Goal: Check status

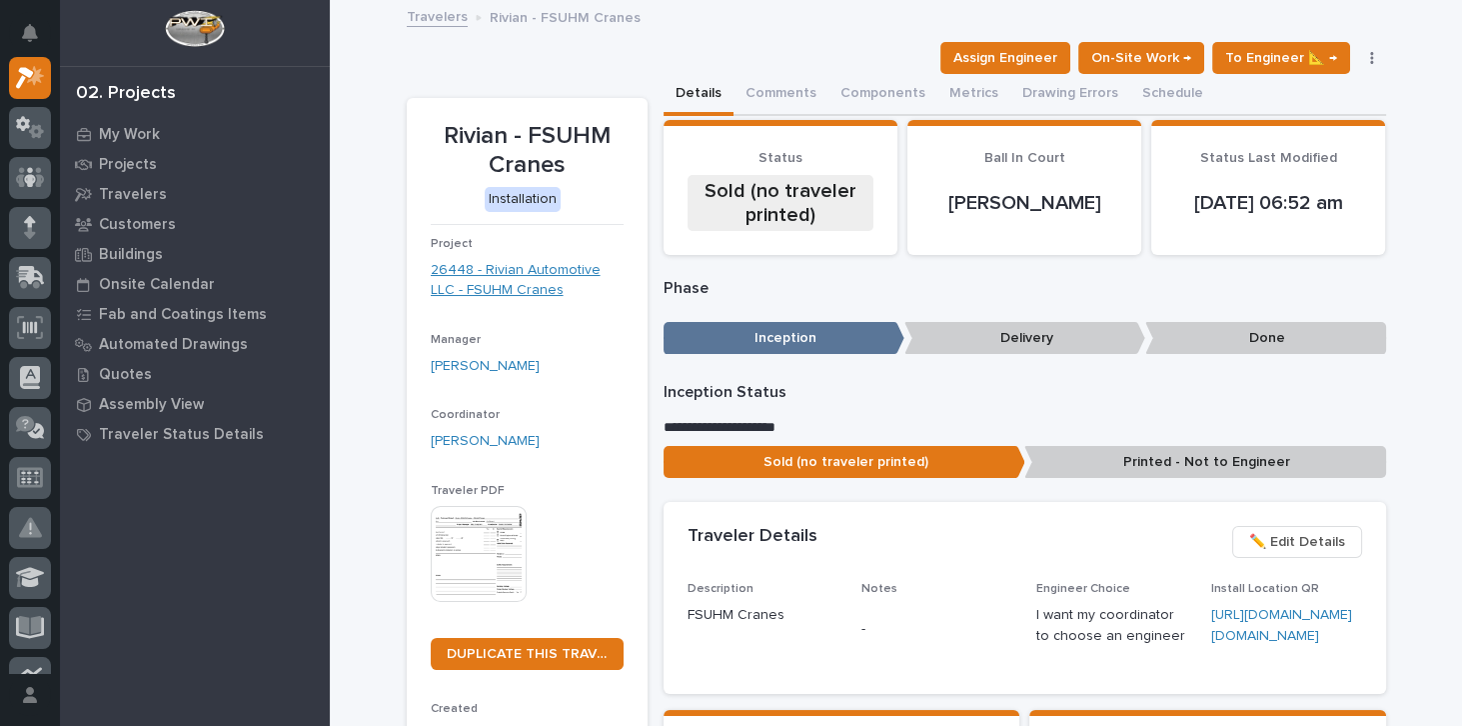
click at [524, 268] on link "26448 - Rivian Automotive LLC - FSUHM Cranes" at bounding box center [527, 281] width 193 height 42
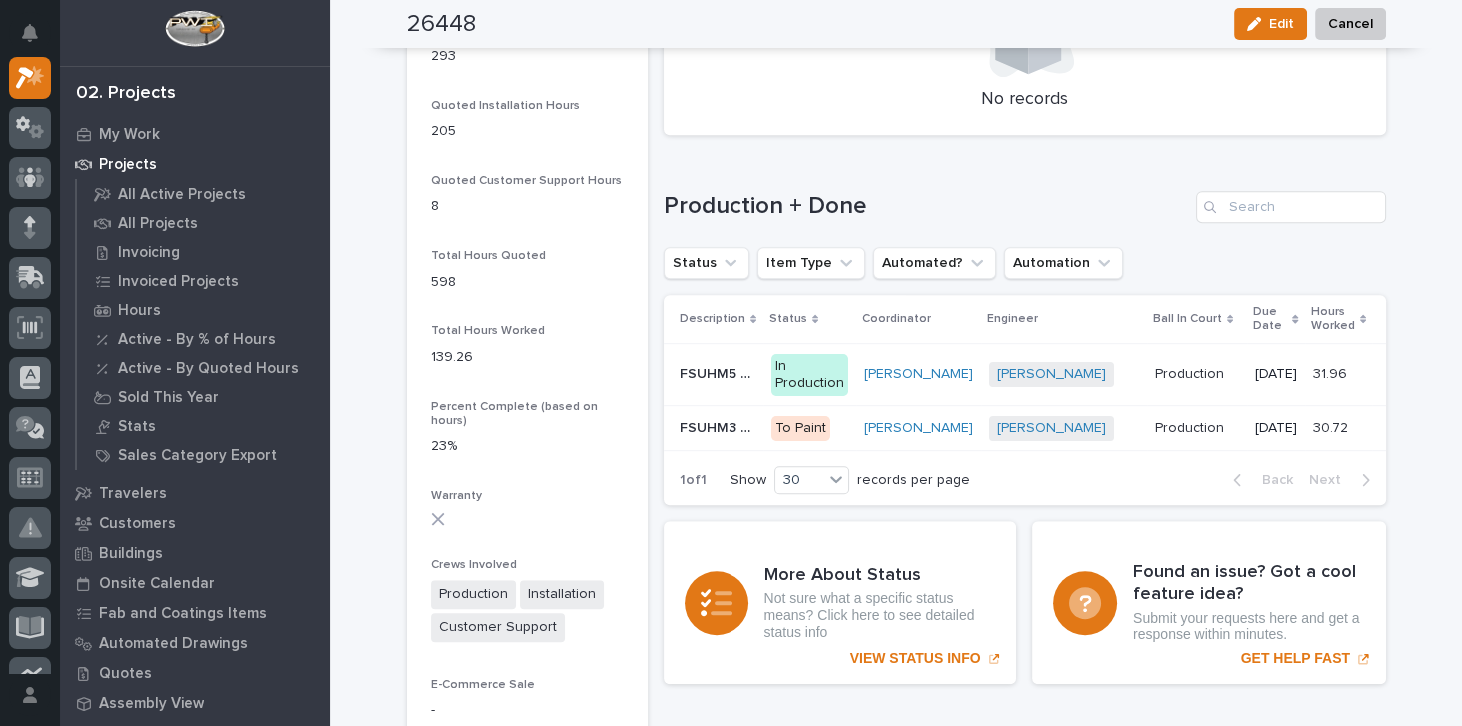
scroll to position [1313, 0]
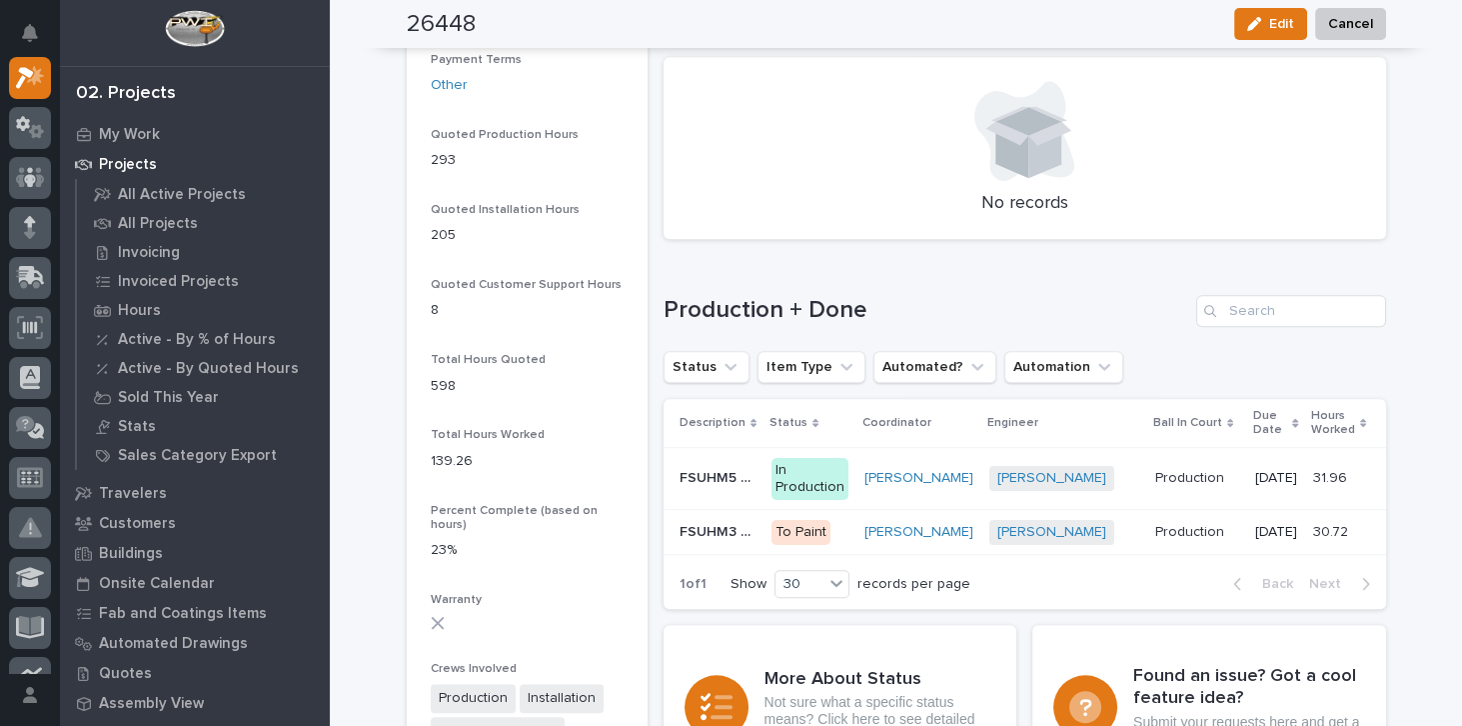
click at [791, 483] on div "In Production" at bounding box center [810, 479] width 77 height 42
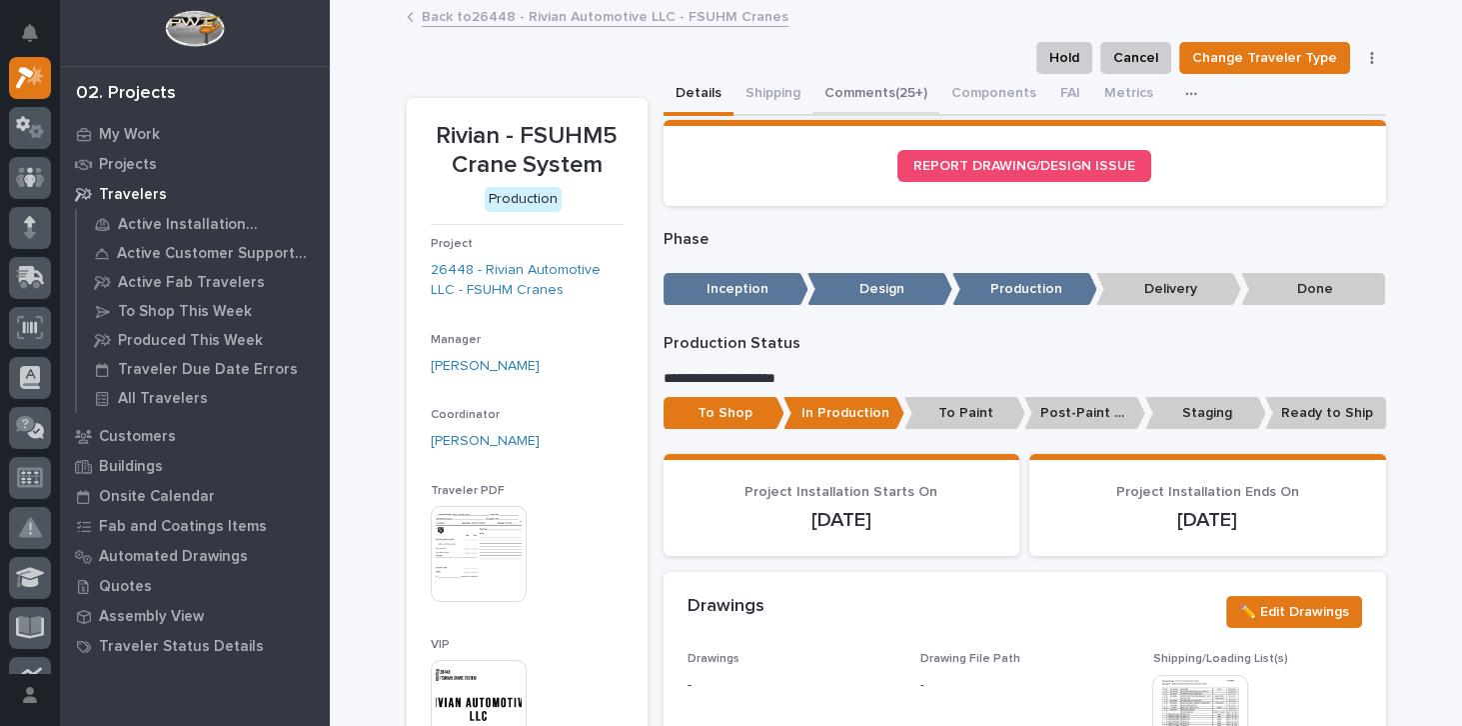
click at [864, 92] on button "Comments (25+)" at bounding box center [876, 95] width 127 height 42
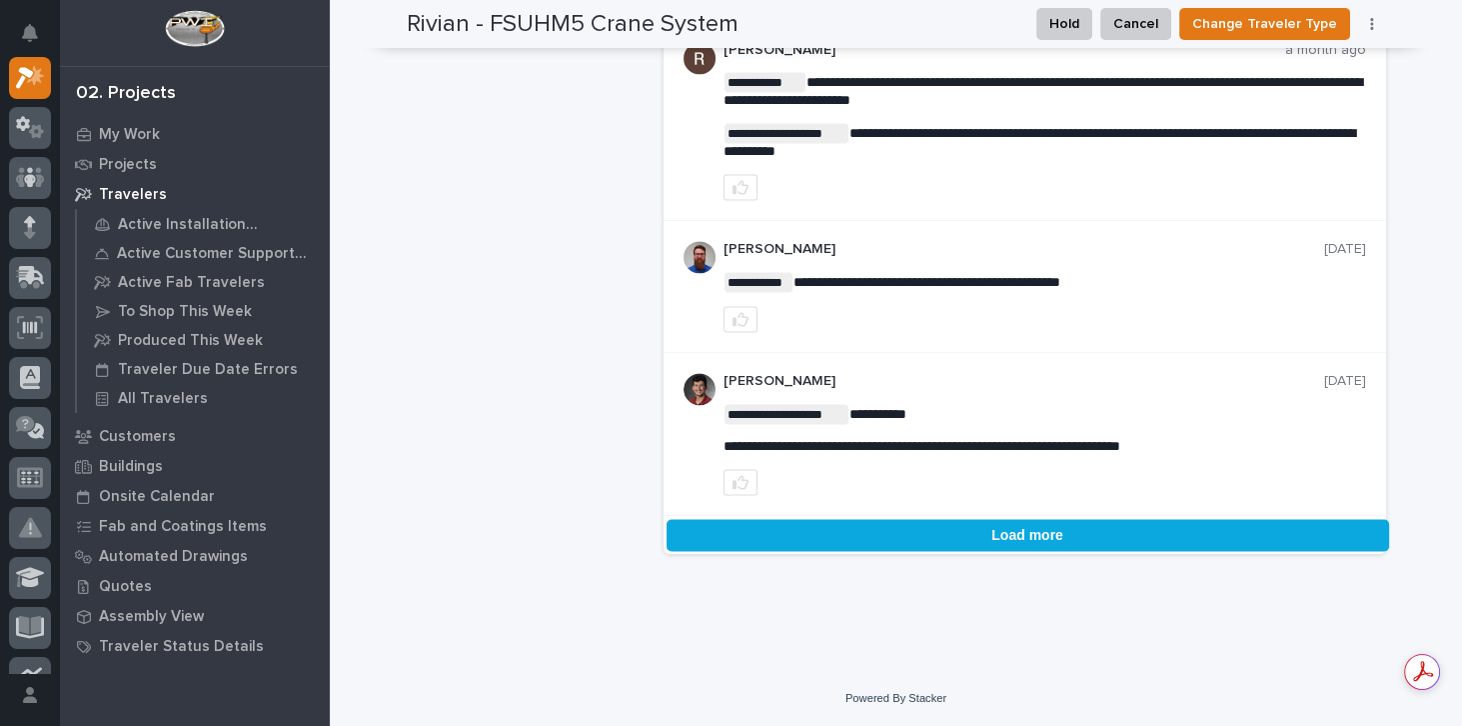
scroll to position [4219, 0]
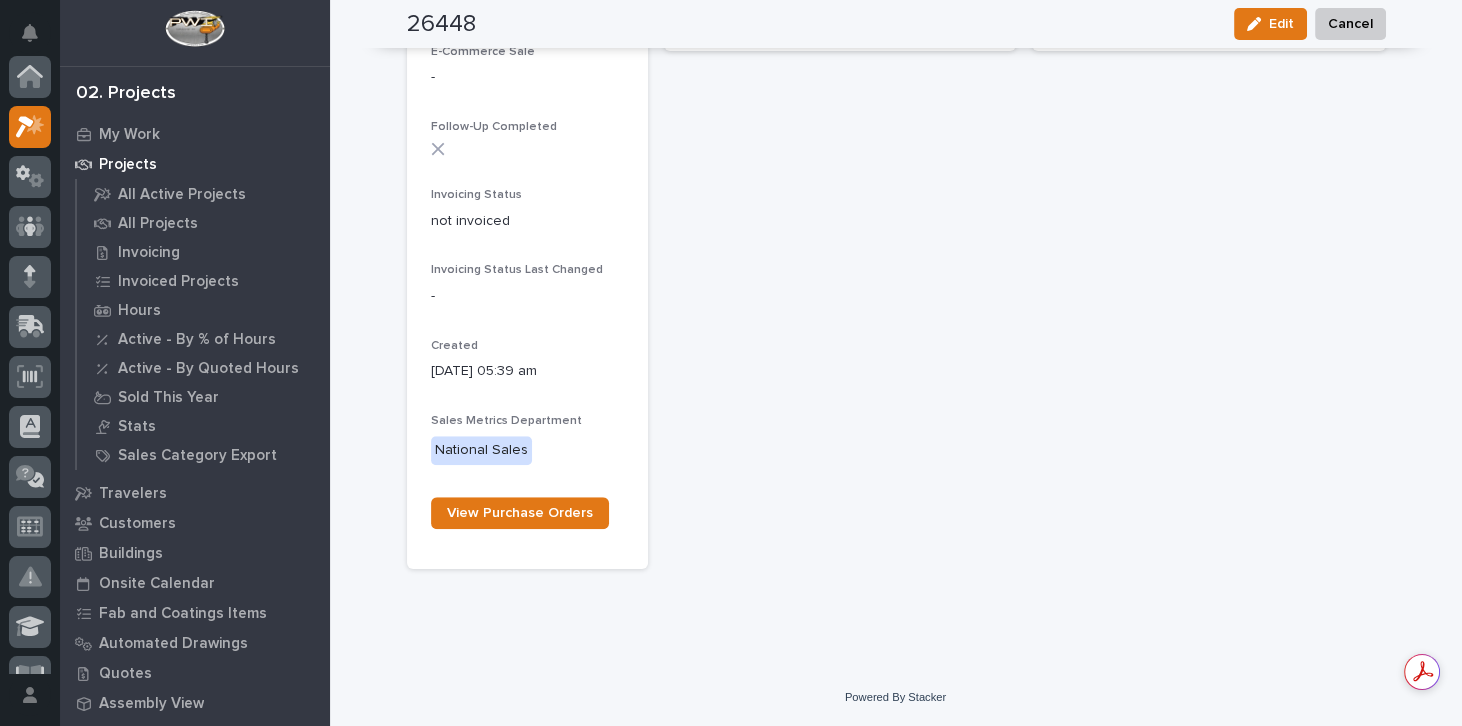
scroll to position [54, 0]
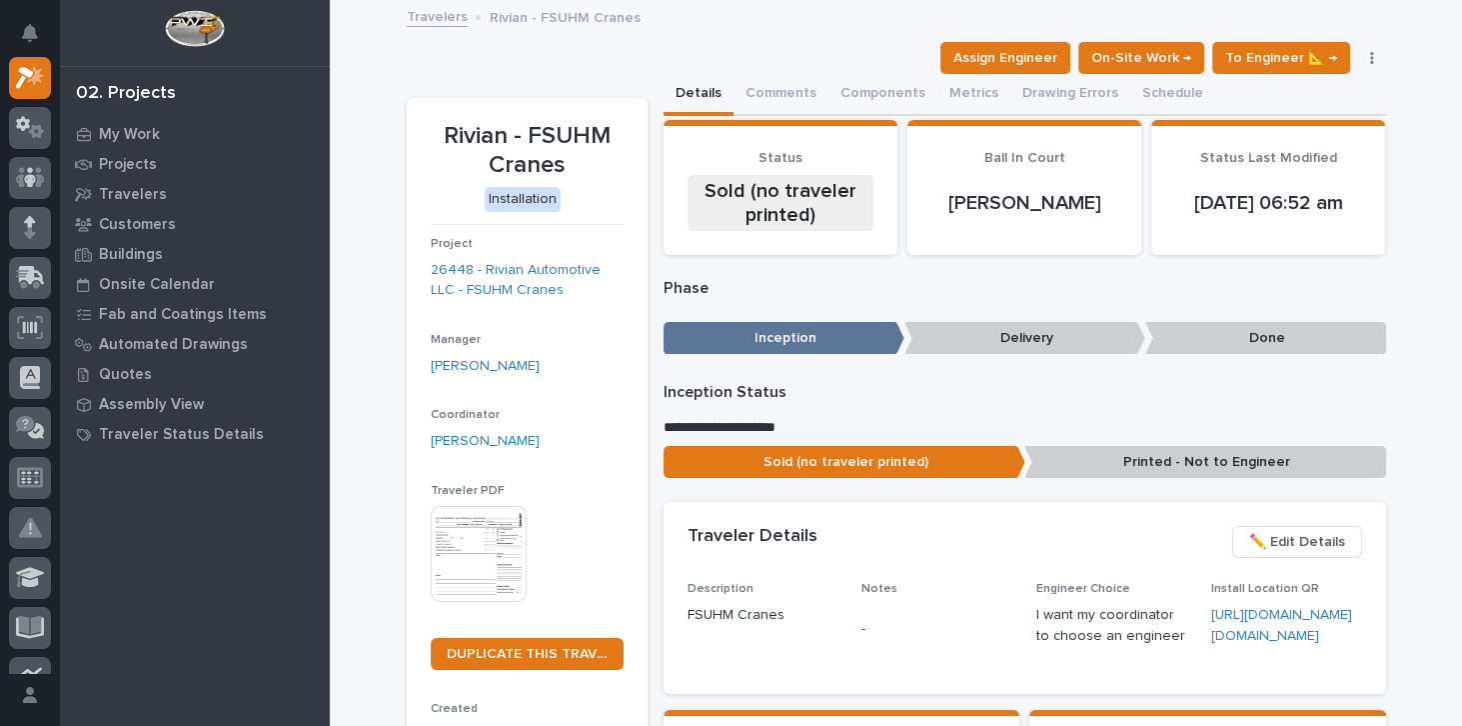
scroll to position [114, 0]
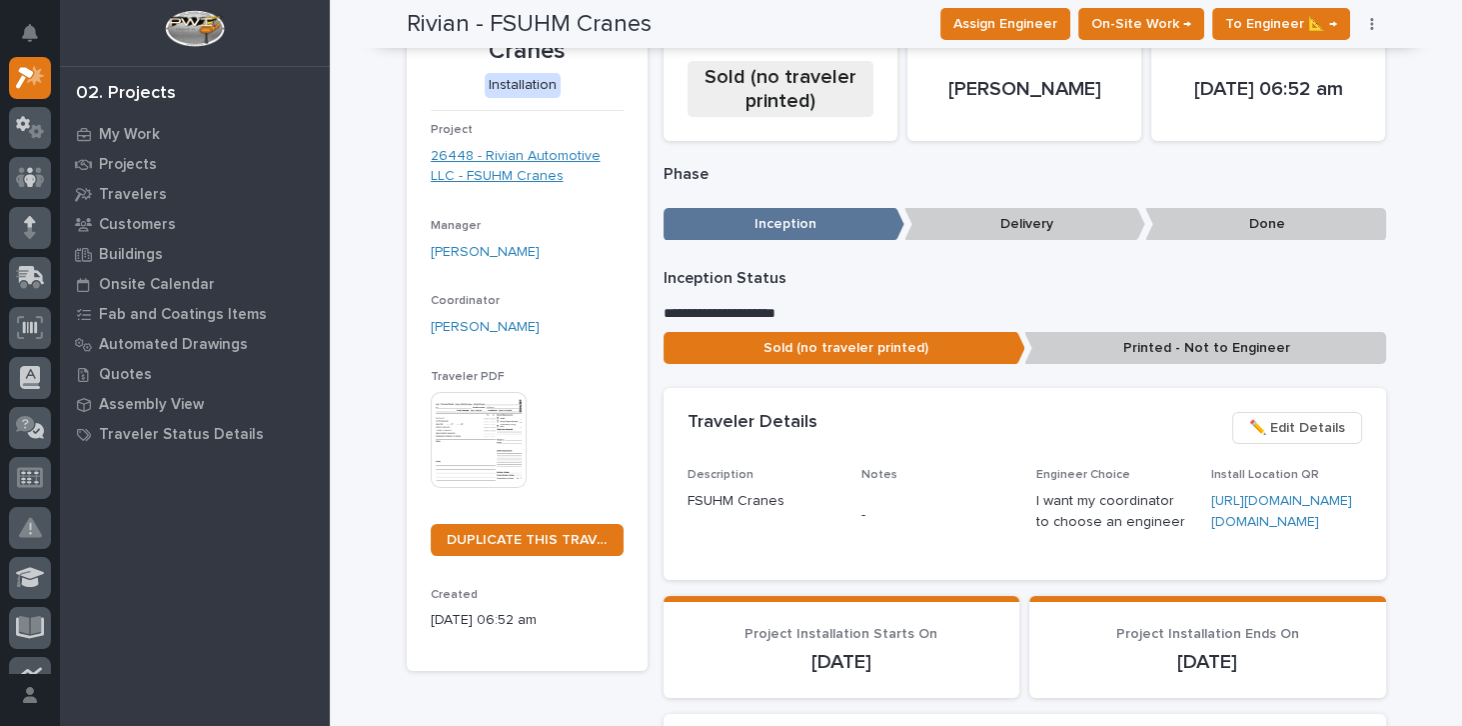
click at [507, 157] on link "26448 - Rivian Automotive LLC - FSUHM Cranes" at bounding box center [527, 167] width 193 height 42
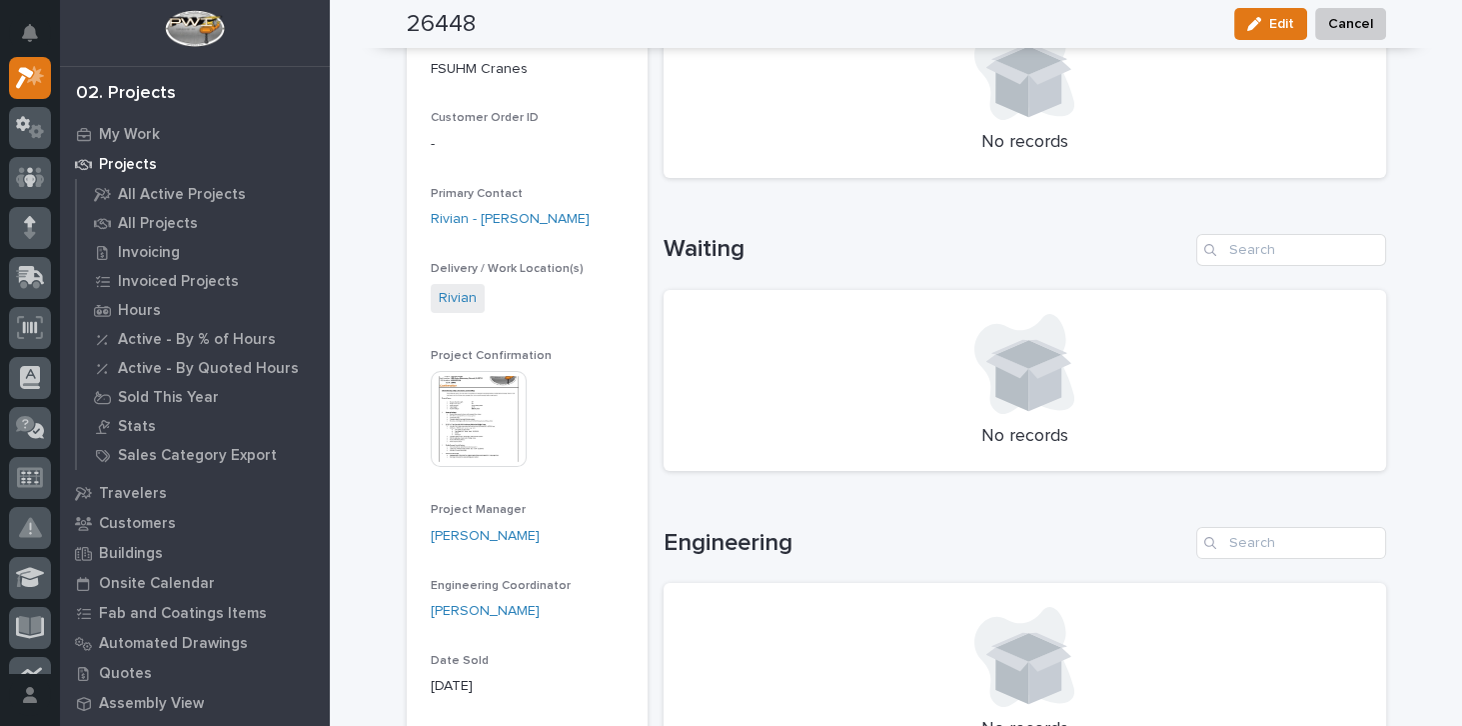
scroll to position [514, 0]
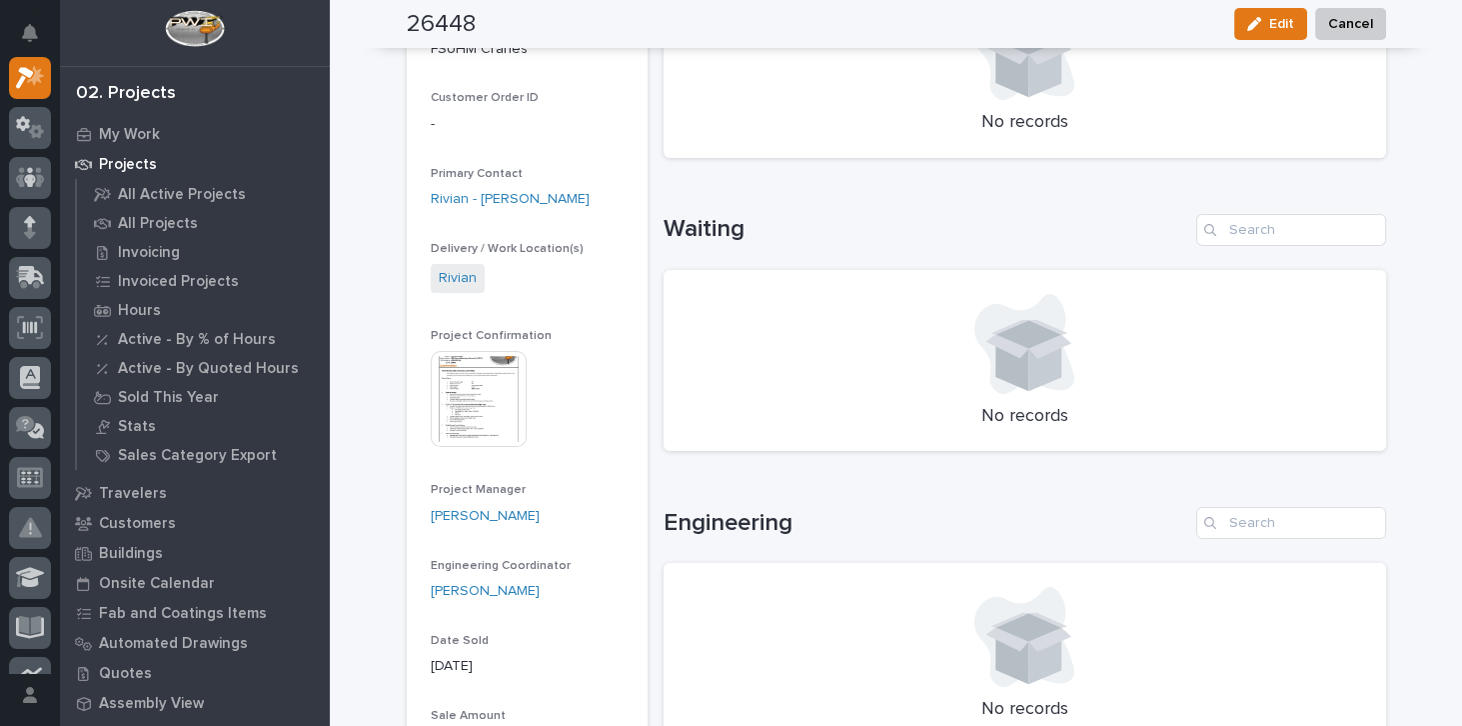
click at [473, 407] on img at bounding box center [479, 399] width 96 height 96
